Goal: Task Accomplishment & Management: Manage account settings

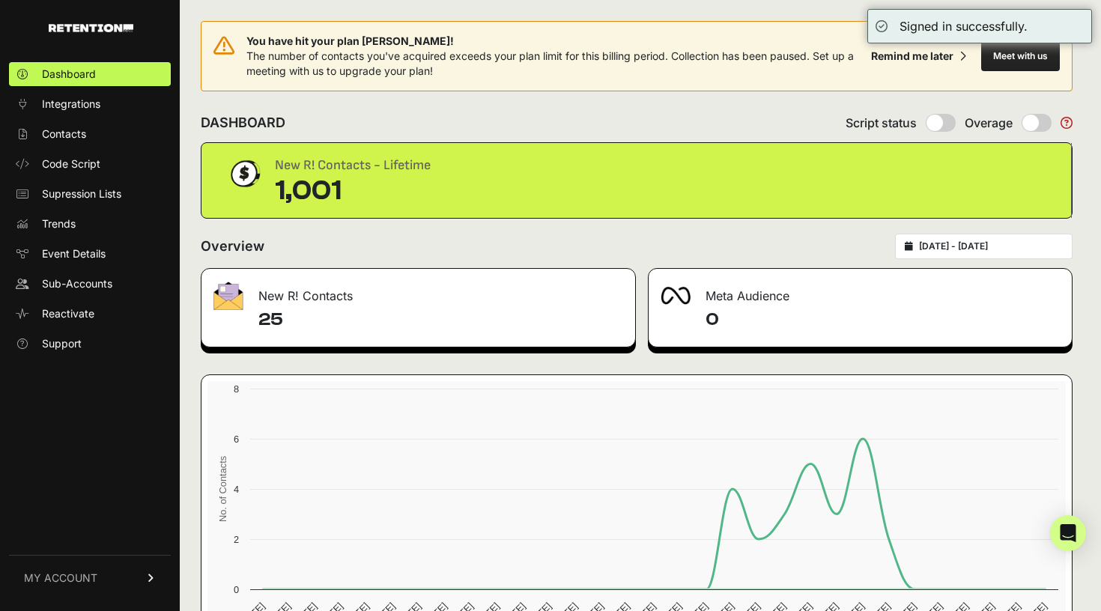
type input "[DATE]"
click at [1015, 249] on input "2025-07-28 - 2025-08-27" at bounding box center [991, 247] width 144 height 12
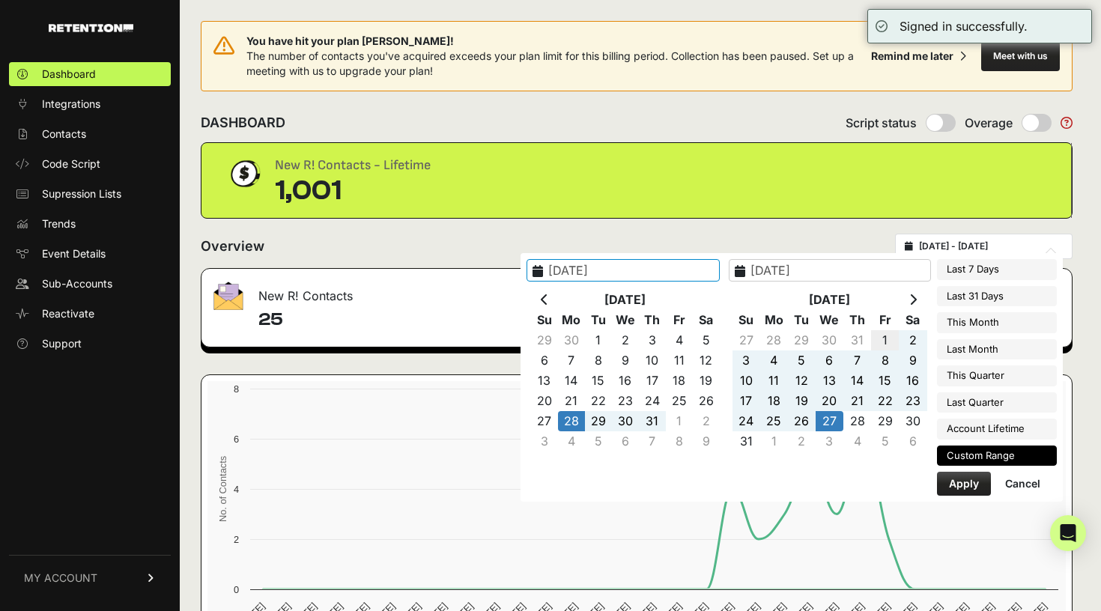
type input "2025-08-20"
type input "[DATE]"
type input "2025-07-27"
type input "[DATE]"
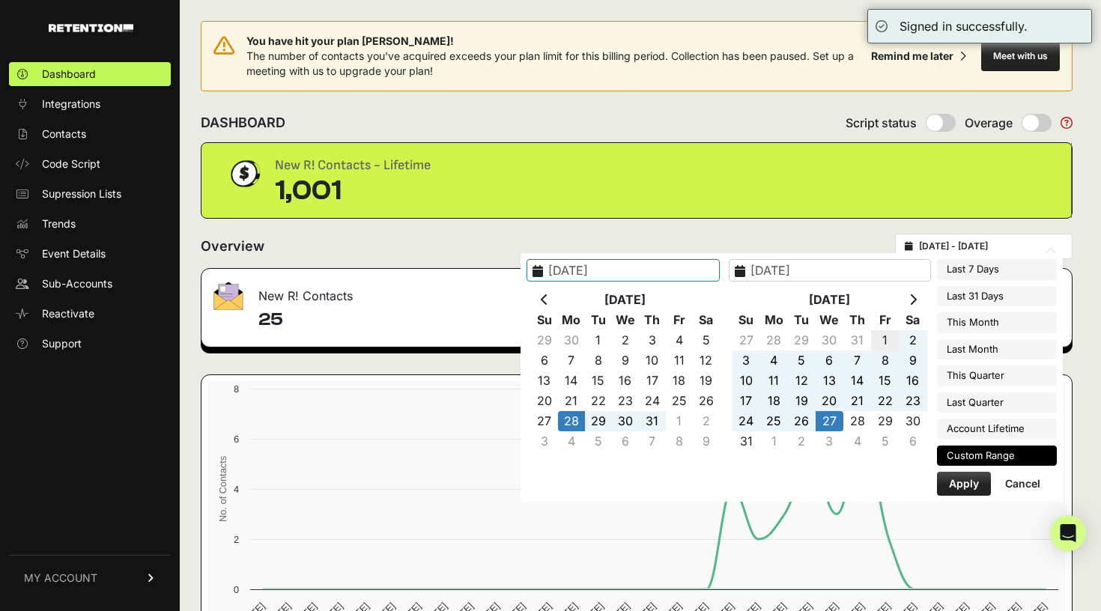
type input "[DATE]"
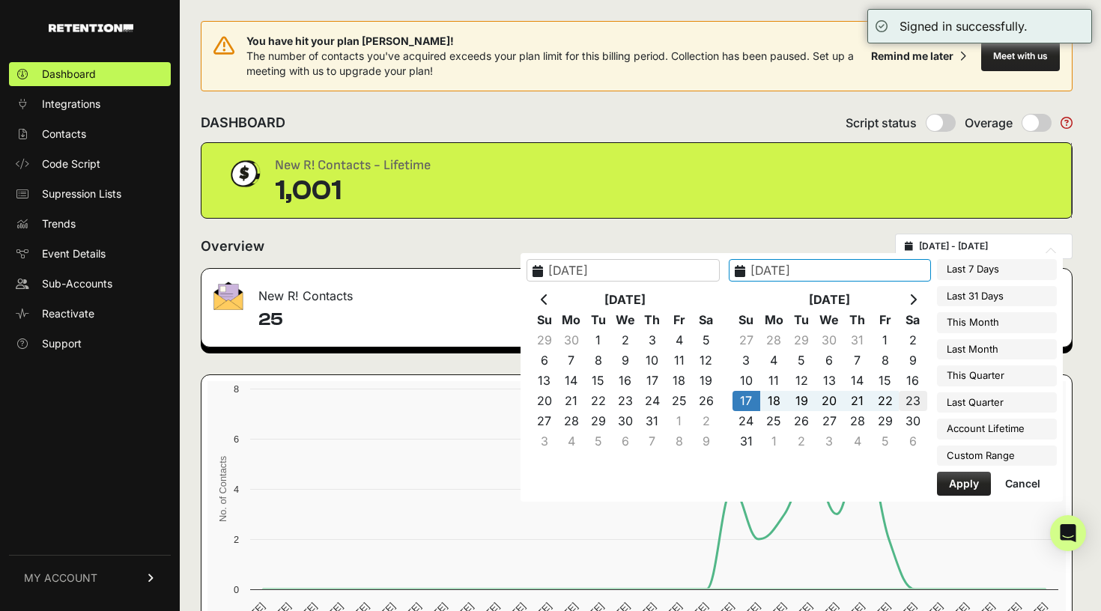
type input "[DATE]"
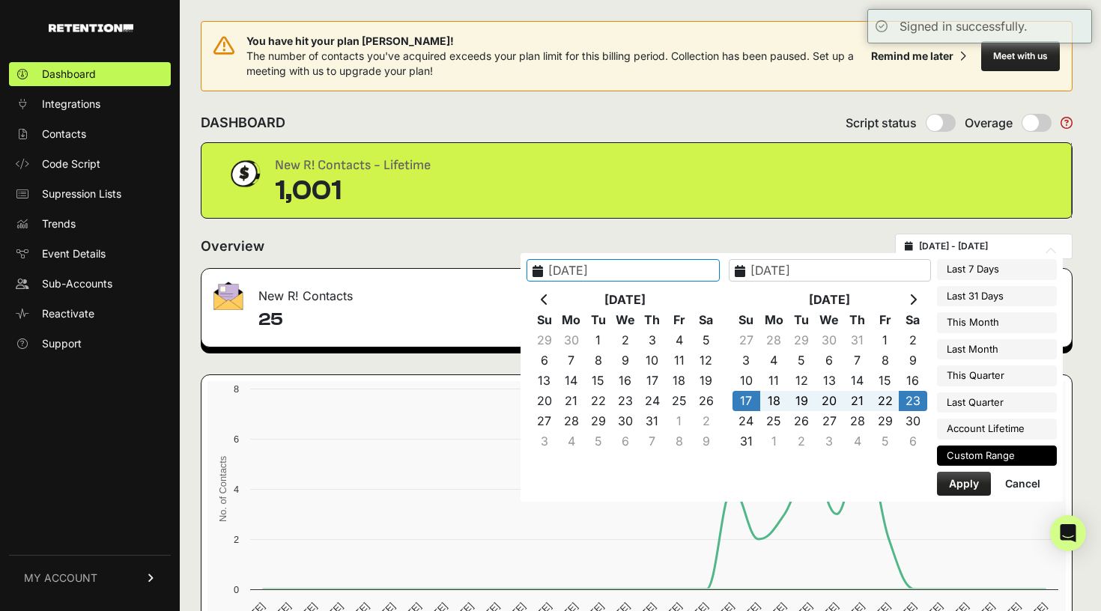
type input "[DATE]"
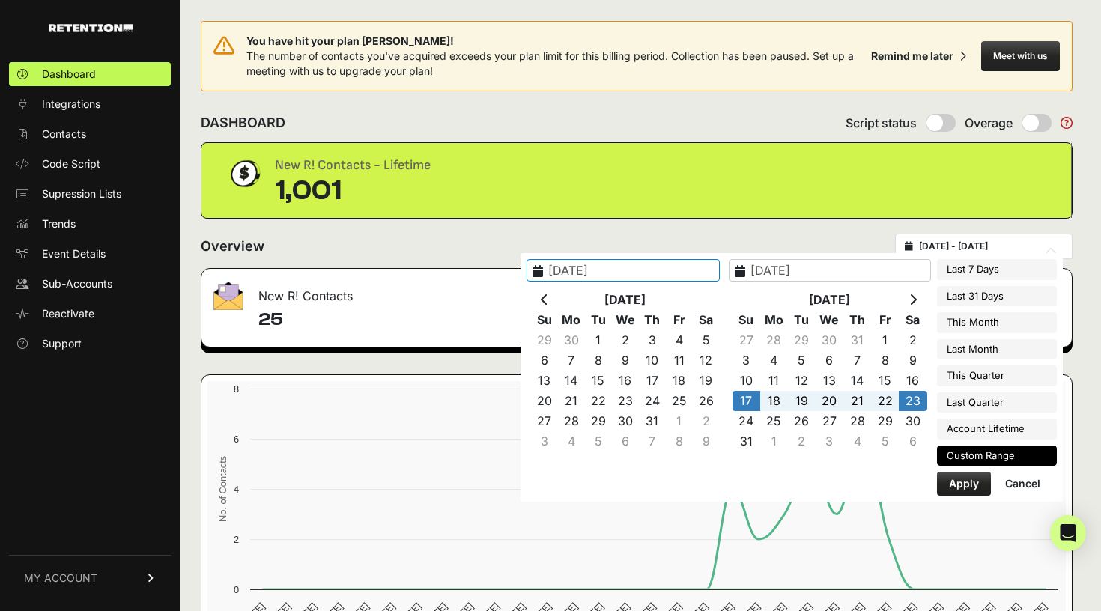
click at [976, 483] on button "Apply" at bounding box center [964, 484] width 54 height 24
type input "[DATE] - [DATE]"
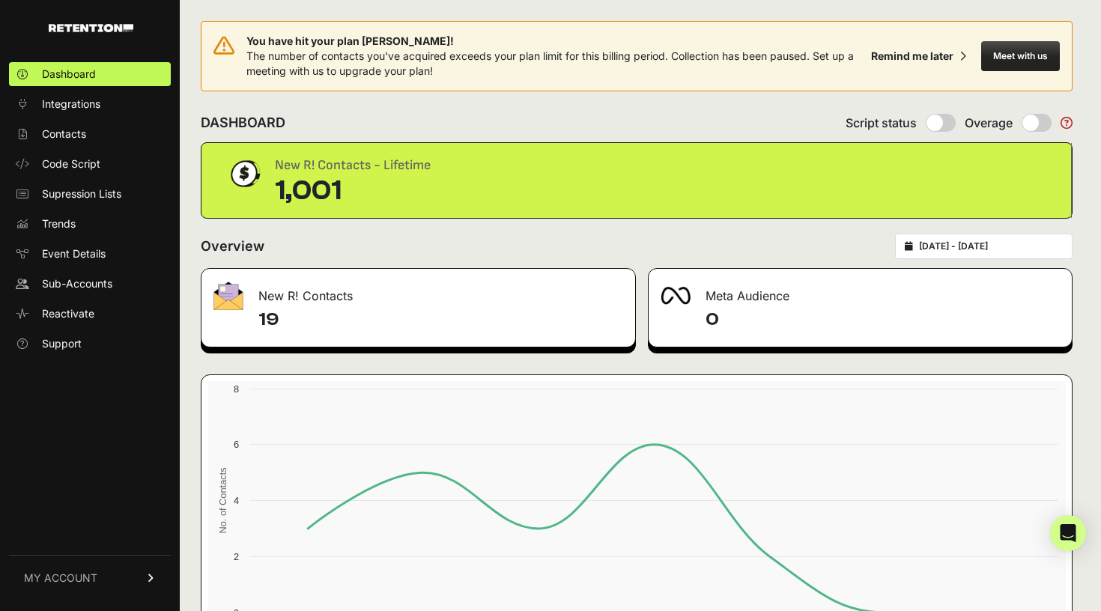
type input "[DATE]"
click at [947, 247] on input "[DATE] - [DATE]" at bounding box center [991, 247] width 144 height 12
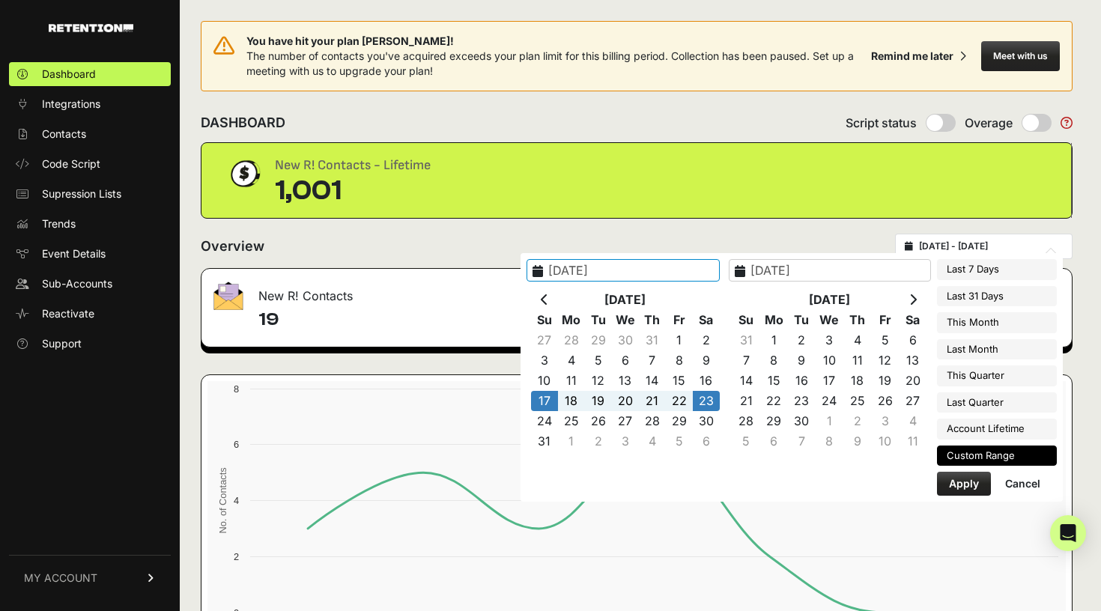
type input "[DATE]"
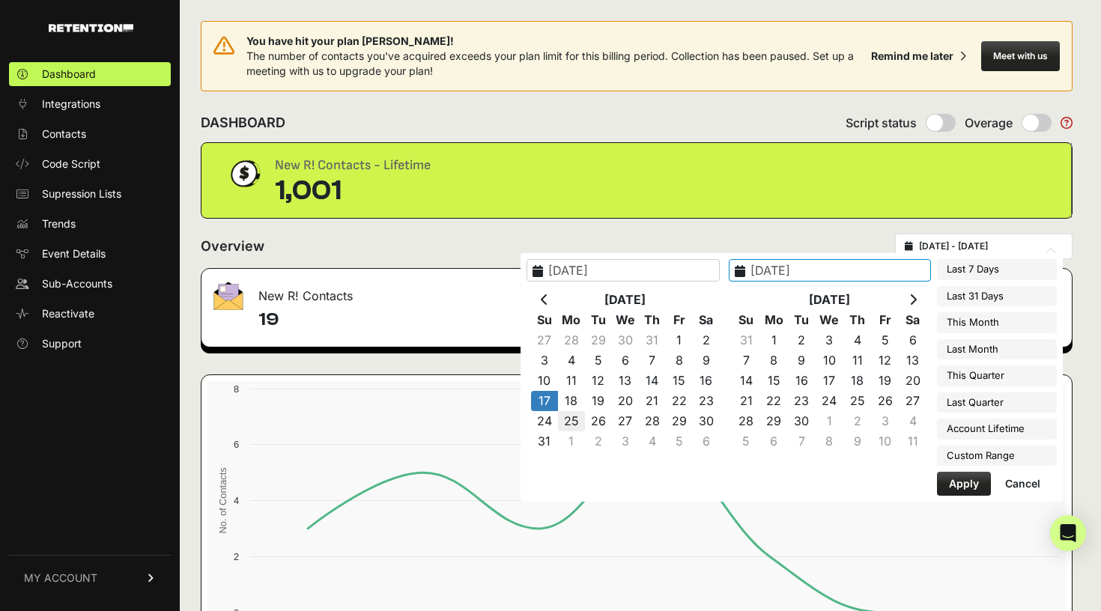
type input "[DATE]"
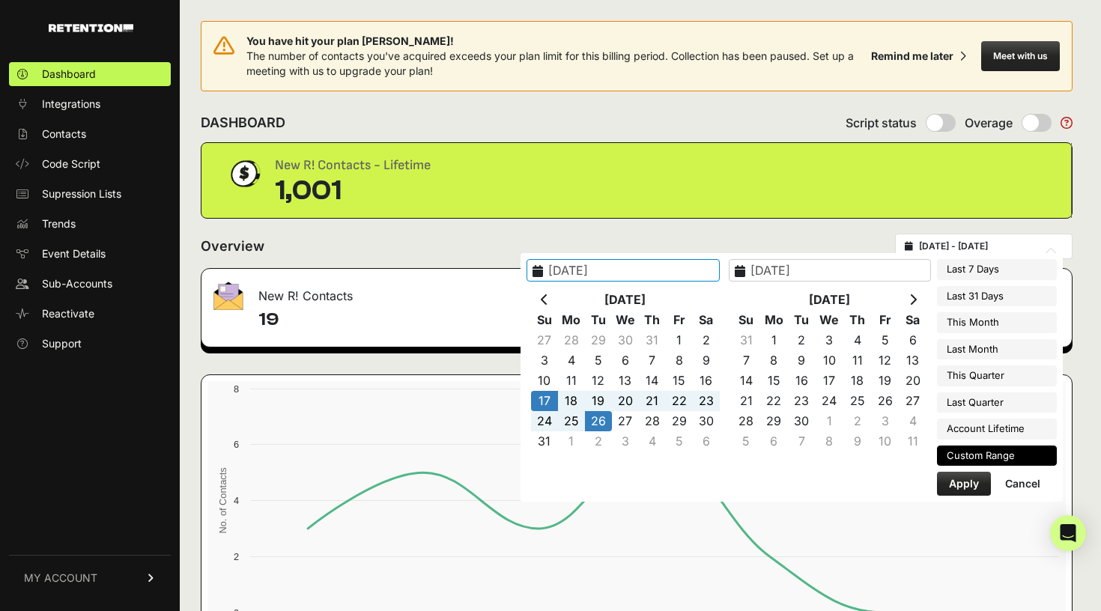
type input "[DATE]"
click at [967, 493] on div "2025-08-[DATE] Mo Tu We Th Fr Sa 27 28 29 30 31 1 2 3 4 5 6 7 8 9 10 11 12 13 1…" at bounding box center [792, 377] width 542 height 249
click at [967, 488] on button "Apply" at bounding box center [964, 484] width 54 height 24
type input "[DATE] - [DATE]"
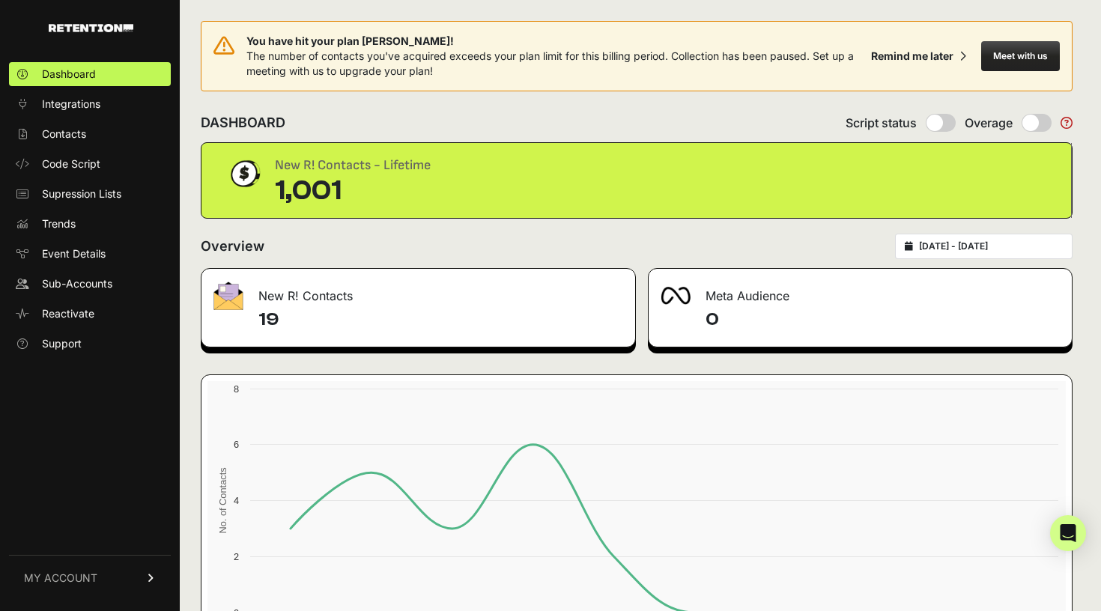
click at [949, 240] on div "[DATE] - [DATE]" at bounding box center [984, 246] width 178 height 25
type input "[DATE]"
click at [946, 241] on input "[DATE] - [DATE]" at bounding box center [991, 247] width 144 height 12
click at [82, 280] on span "Sub-Accounts" at bounding box center [77, 283] width 70 height 15
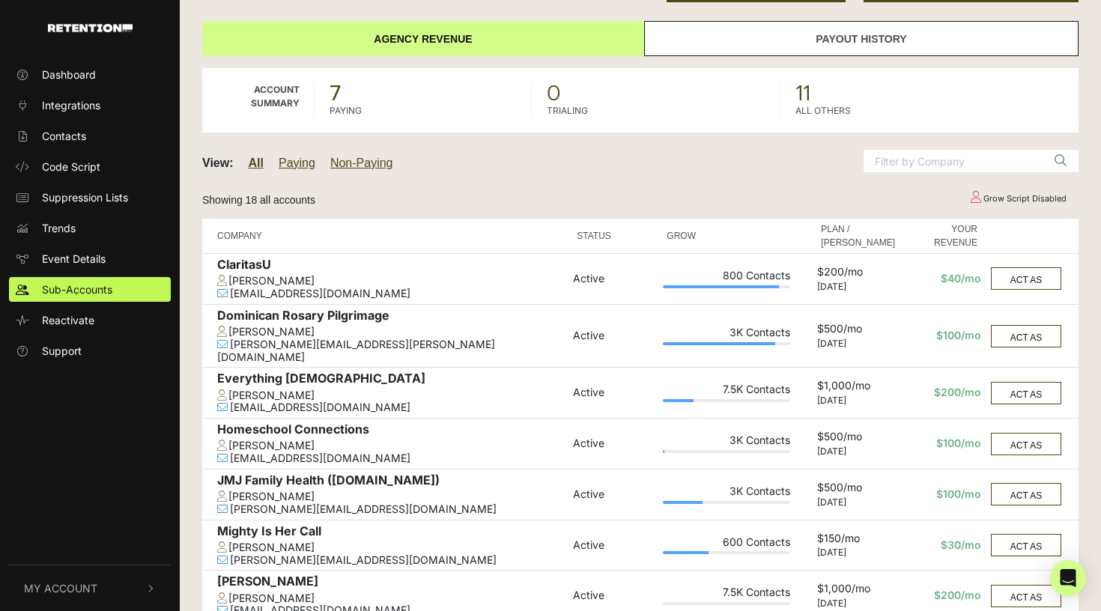
scroll to position [172, 0]
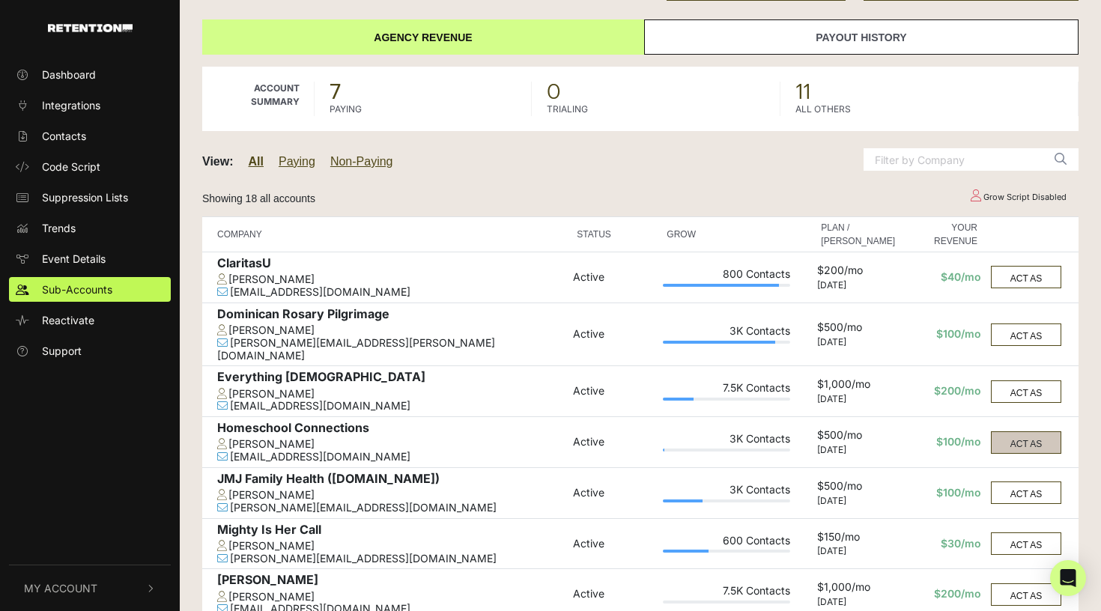
click at [1047, 432] on button "ACT AS" at bounding box center [1026, 443] width 70 height 22
